Goal: Task Accomplishment & Management: Complete application form

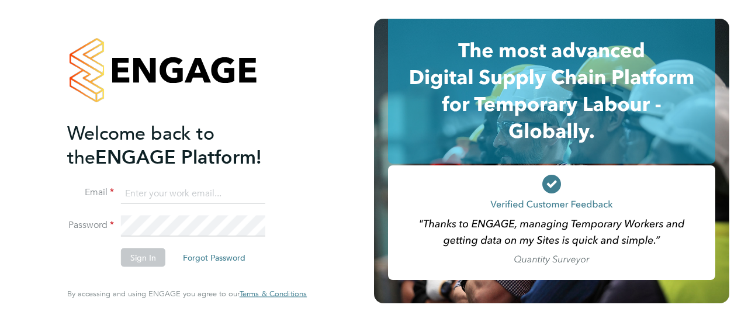
type input "[EMAIL_ADDRESS][DOMAIN_NAME]"
click at [88, 257] on li "Sign In Forgot Password" at bounding box center [181, 263] width 228 height 30
click at [140, 260] on button "Sign In" at bounding box center [143, 257] width 44 height 19
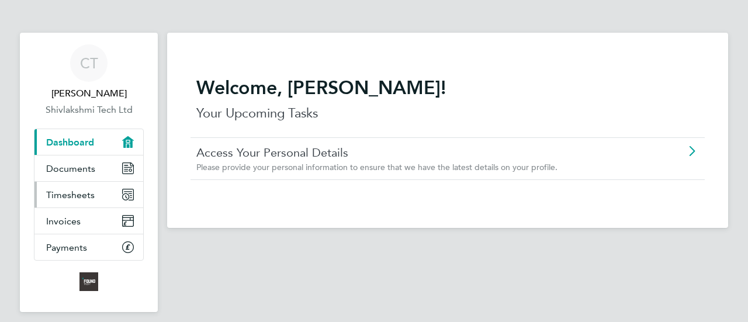
click at [74, 197] on span "Timesheets" at bounding box center [70, 194] width 49 height 11
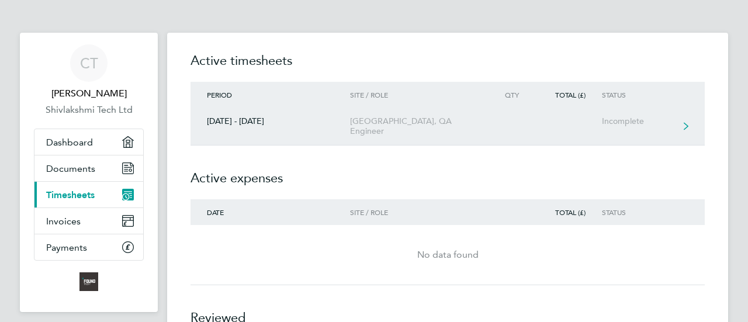
click at [262, 123] on div "[DATE] - [DATE]" at bounding box center [271, 121] width 160 height 10
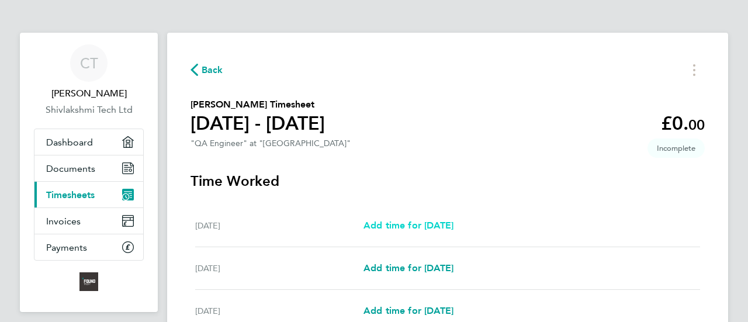
click at [389, 223] on span "Add time for [DATE]" at bounding box center [409, 225] width 90 height 11
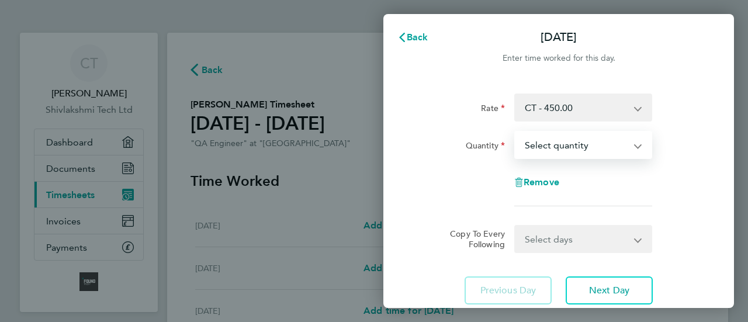
click at [569, 138] on select "Select quantity 0.5 1" at bounding box center [577, 145] width 122 height 26
select select "1"
click at [516, 132] on select "Select quantity 0.5 1" at bounding box center [577, 145] width 122 height 26
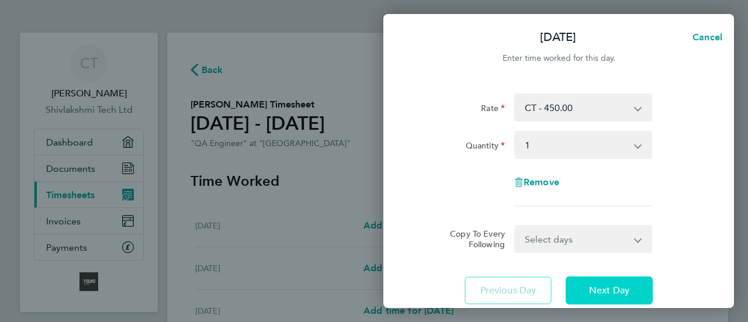
click at [600, 288] on span "Next Day" at bounding box center [609, 291] width 40 height 12
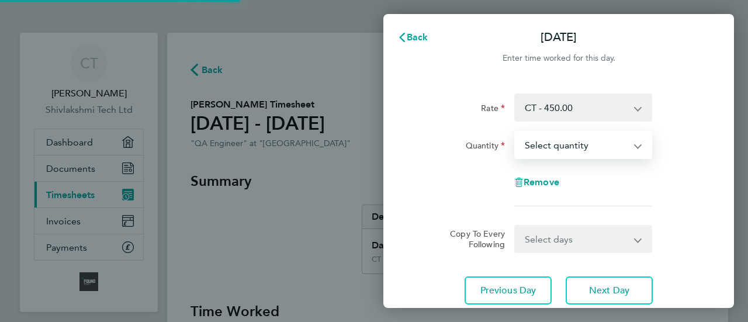
click at [538, 150] on select "Select quantity 0.5 1" at bounding box center [577, 145] width 122 height 26
select select "1"
click at [516, 132] on select "Select quantity 0.5 1" at bounding box center [577, 145] width 122 height 26
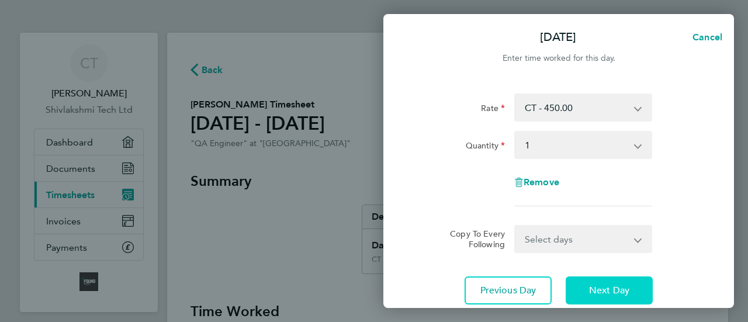
click at [604, 298] on button "Next Day" at bounding box center [609, 290] width 87 height 28
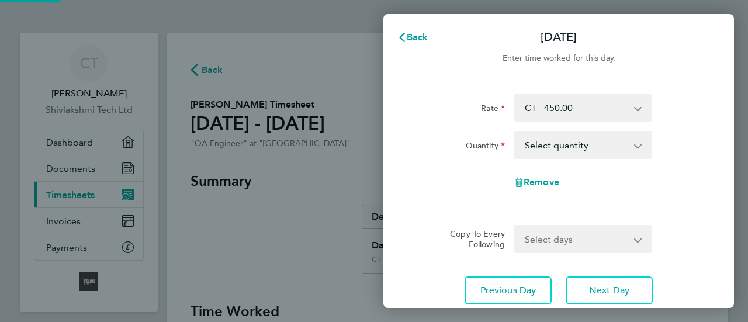
click at [544, 147] on select "Select quantity 0.5 1" at bounding box center [577, 145] width 122 height 26
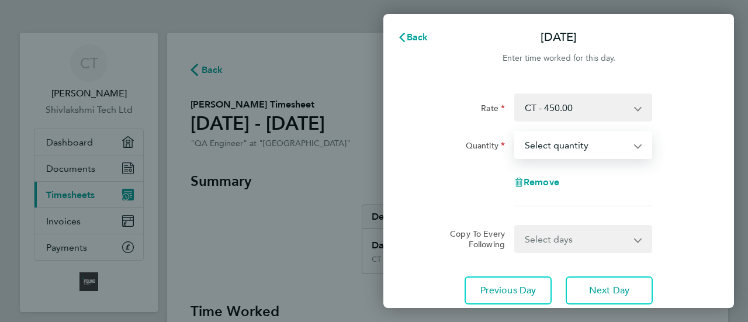
select select "1"
click at [516, 132] on select "Select quantity 0.5 1" at bounding box center [577, 145] width 122 height 26
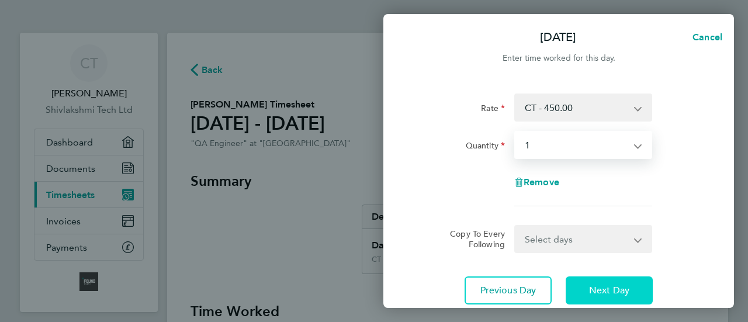
click at [611, 293] on span "Next Day" at bounding box center [609, 291] width 40 height 12
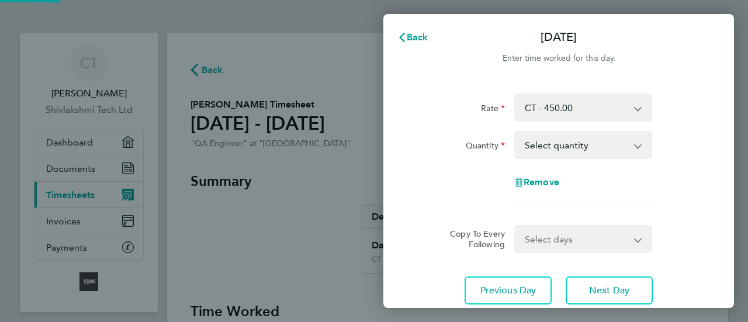
click at [549, 137] on select "Select quantity 0.5 1" at bounding box center [577, 145] width 122 height 26
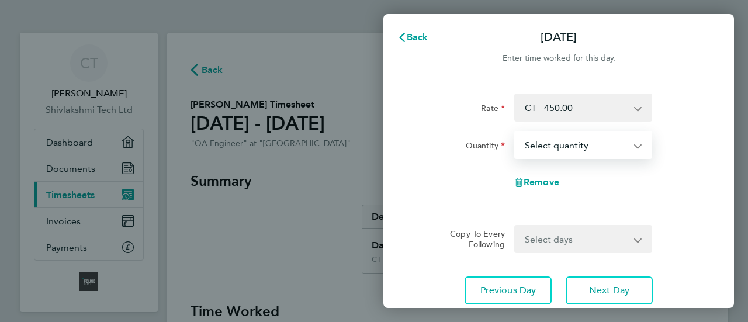
select select "1"
click at [516, 132] on select "Select quantity 0.5 1" at bounding box center [577, 145] width 122 height 26
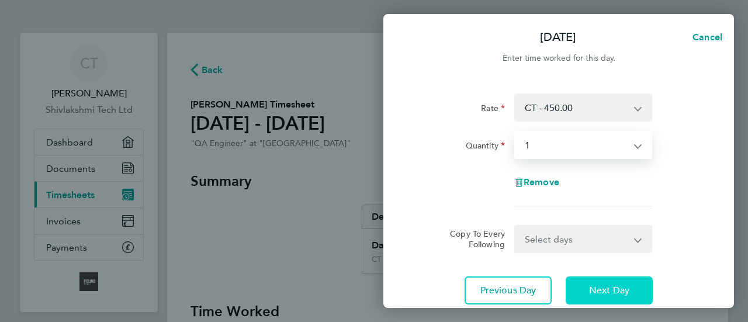
click at [598, 281] on button "Next Day" at bounding box center [609, 290] width 87 height 28
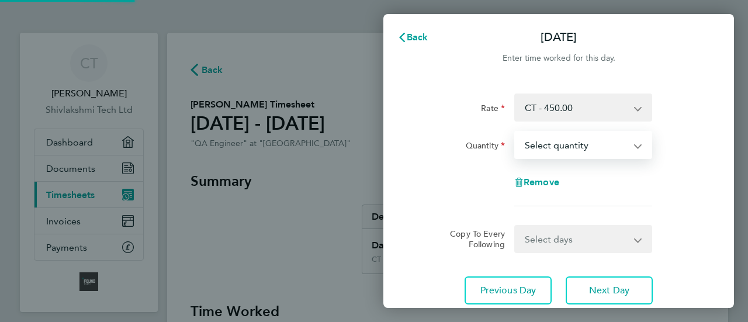
click at [542, 146] on select "Select quantity 0.5 1" at bounding box center [577, 145] width 122 height 26
select select "1"
click at [516, 132] on select "Select quantity 0.5 1" at bounding box center [577, 145] width 122 height 26
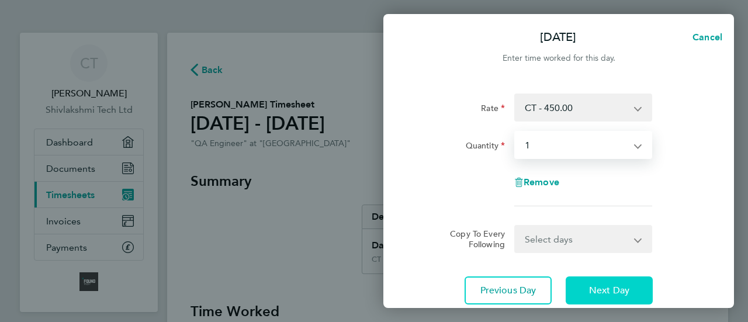
click at [610, 288] on span "Next Day" at bounding box center [609, 291] width 40 height 12
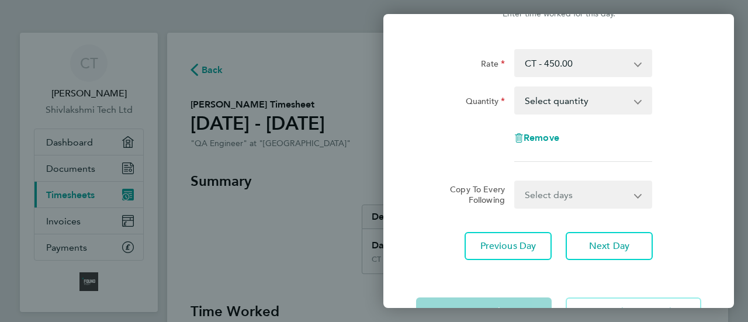
scroll to position [85, 0]
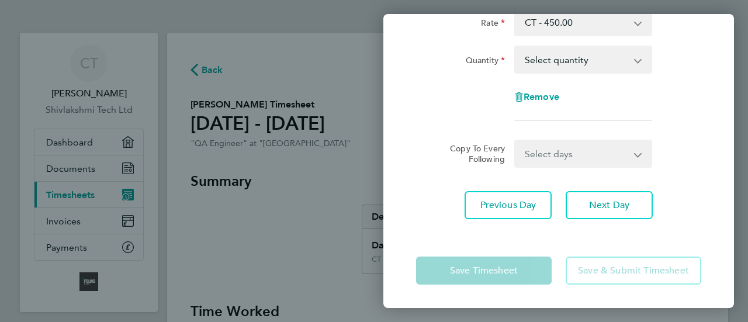
click at [450, 243] on div "Save Timesheet Save & Submit Timesheet" at bounding box center [558, 270] width 351 height 75
click at [517, 269] on app-form-button "Save Timesheet" at bounding box center [487, 271] width 143 height 28
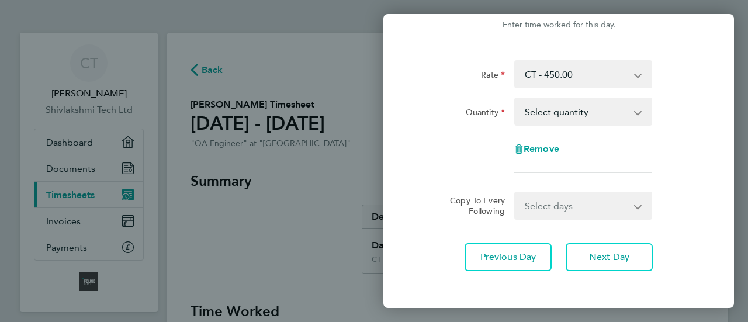
scroll to position [0, 0]
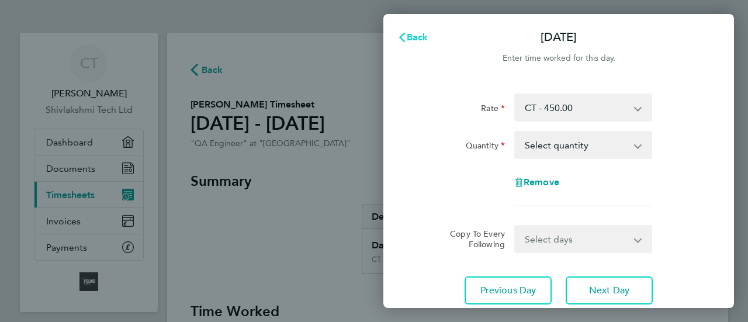
click at [414, 36] on span "Back" at bounding box center [418, 37] width 22 height 11
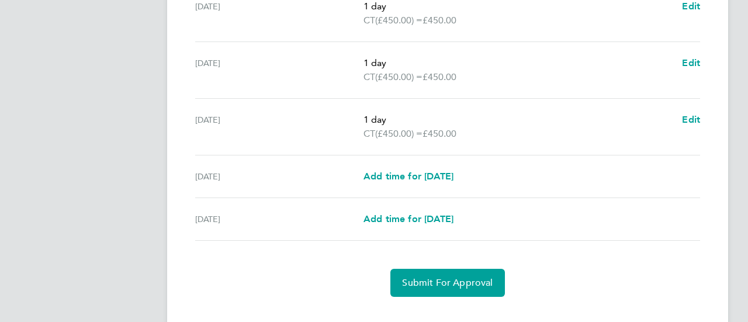
scroll to position [485, 0]
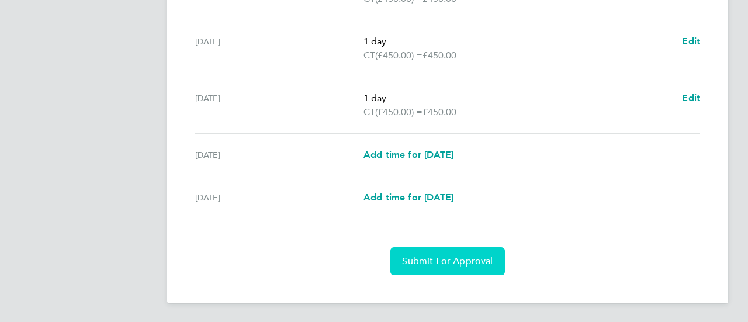
click at [431, 254] on button "Submit For Approval" at bounding box center [447, 261] width 114 height 28
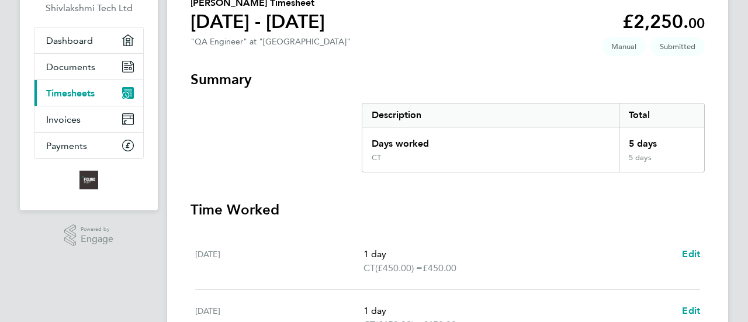
scroll to position [78, 0]
